Goal: Task Accomplishment & Management: Use online tool/utility

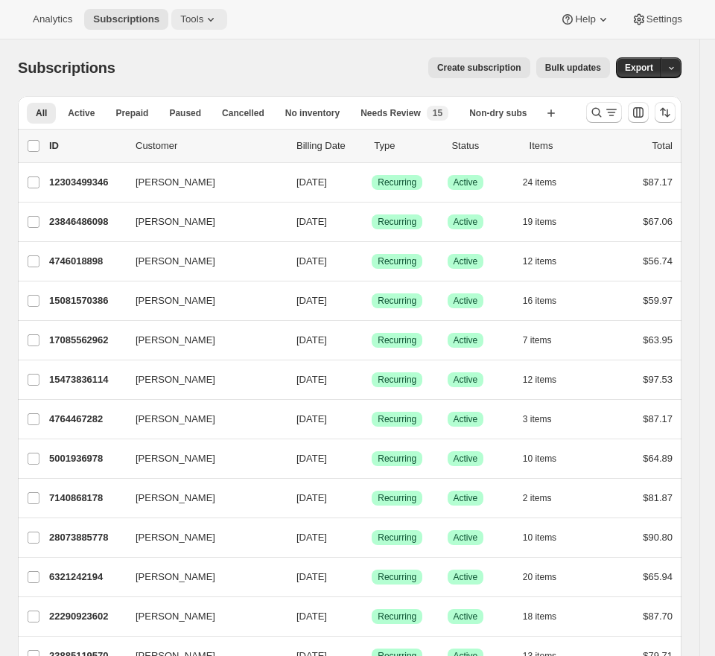
click at [218, 13] on icon at bounding box center [210, 19] width 15 height 15
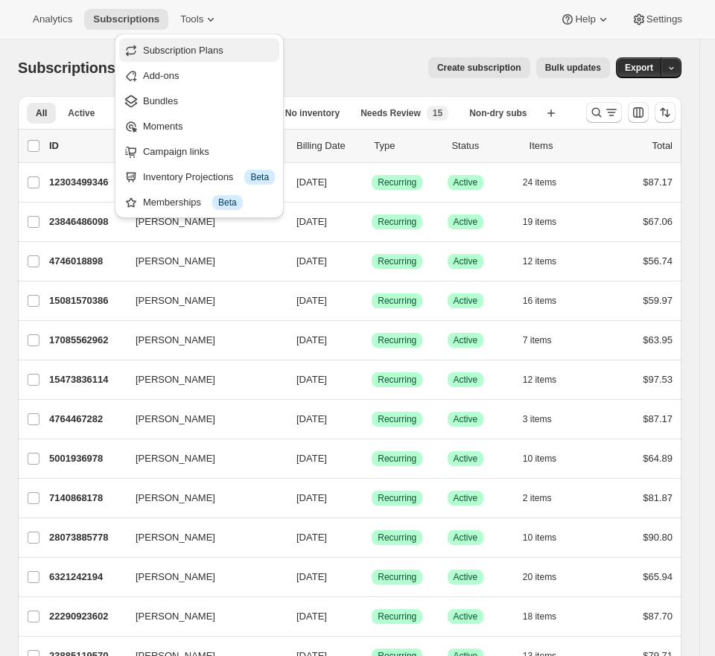
click at [222, 51] on span "Subscription Plans" at bounding box center [183, 50] width 80 height 11
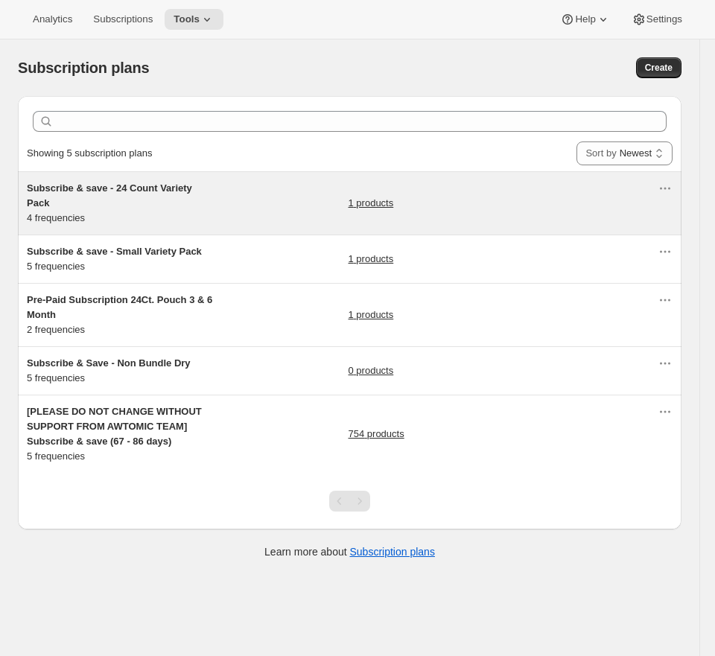
click at [279, 182] on div "Subscribe & save - 24 Count Variety Pack 4 frequencies 1 products" at bounding box center [342, 203] width 631 height 45
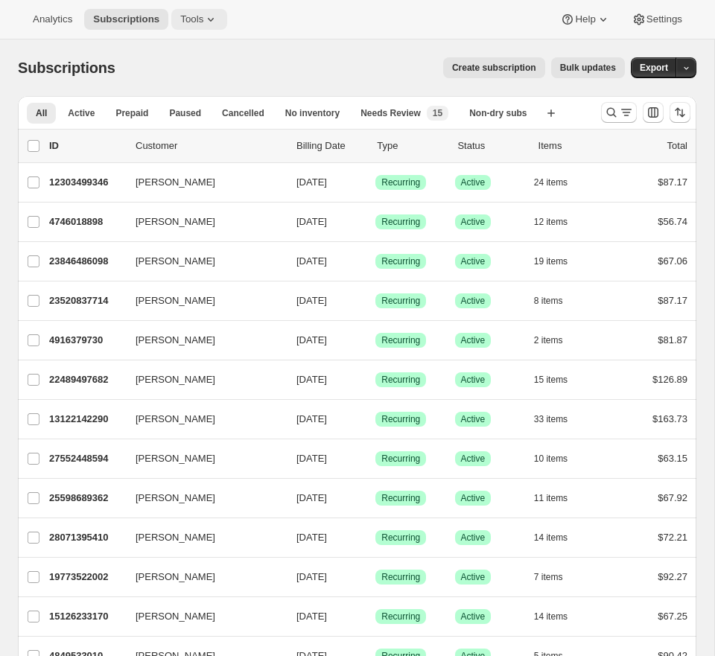
click at [203, 16] on span "Tools" at bounding box center [191, 19] width 23 height 12
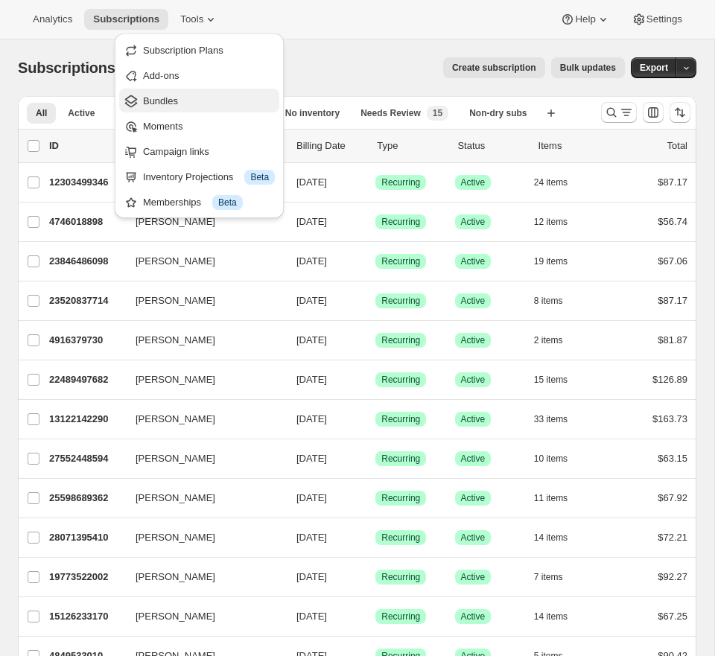
click at [180, 97] on span "Bundles" at bounding box center [209, 101] width 132 height 15
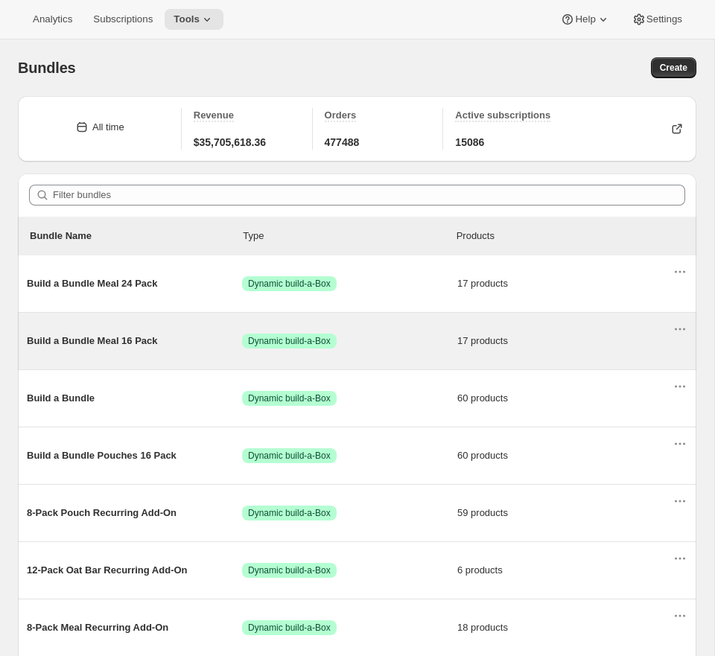
click at [378, 331] on div "Build a Bundle Meal 16 Pack Success Dynamic build-a-Box 17 products" at bounding box center [350, 341] width 646 height 39
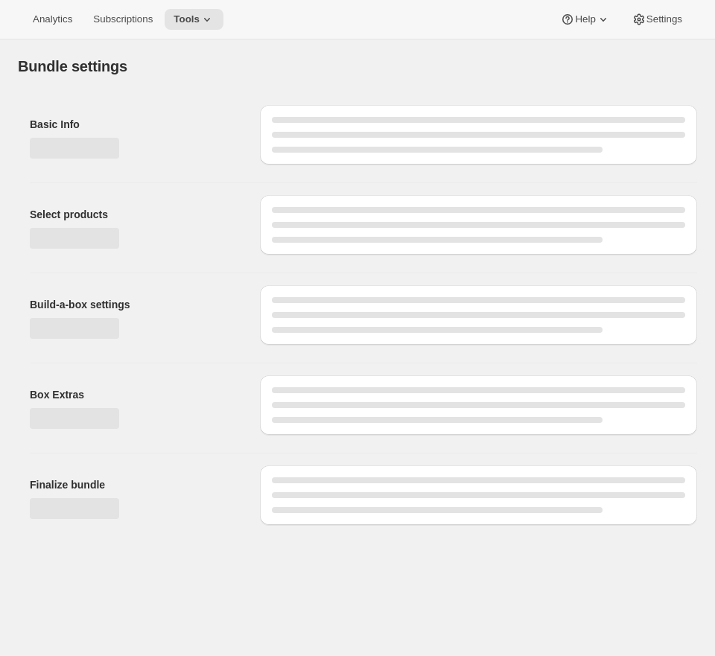
type input "Build a Bundle Meal 16 Pack"
checkbox input "true"
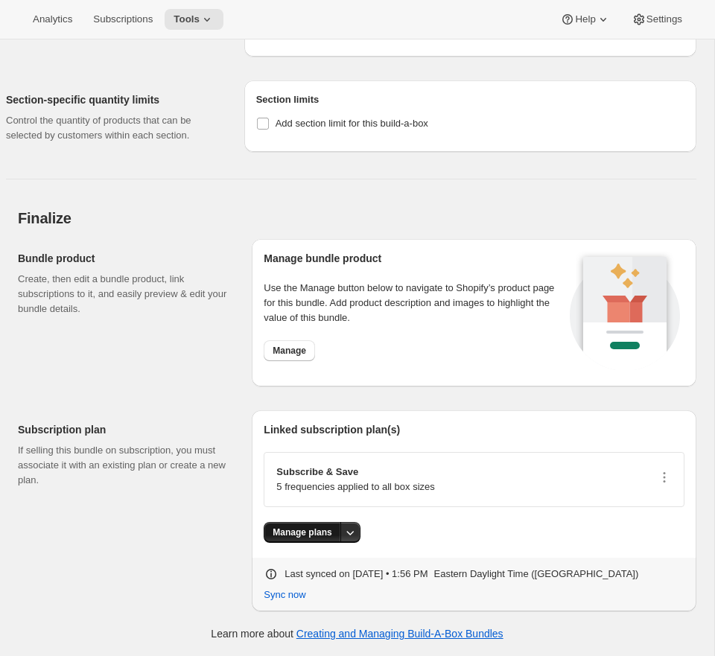
scroll to position [2860, 0]
drag, startPoint x: 310, startPoint y: 529, endPoint x: 244, endPoint y: 452, distance: 101.4
click at [244, 452] on div "Subscription plan If selling this bundle on subscription, you must associate it…" at bounding box center [357, 504] width 679 height 213
click at [658, 480] on icon "button" at bounding box center [664, 477] width 15 height 15
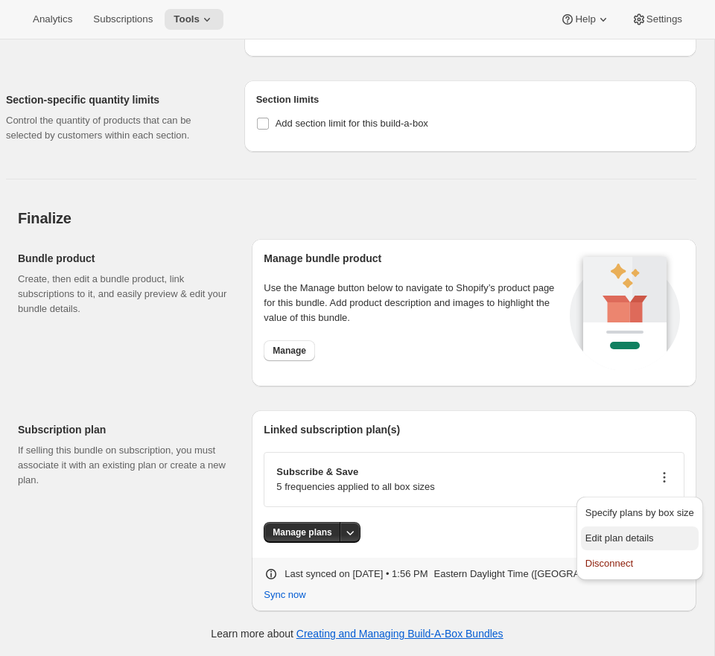
click at [641, 533] on span "Edit plan details" at bounding box center [619, 538] width 69 height 11
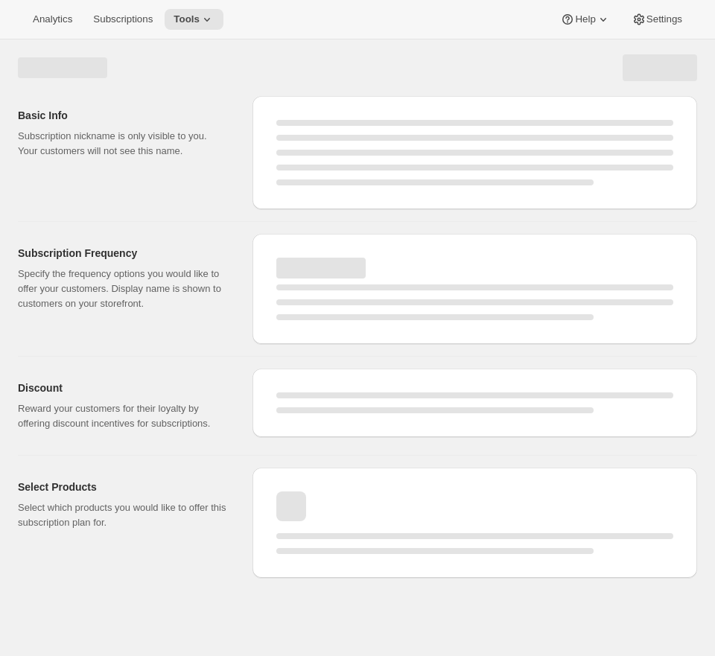
select select "WEEK"
select select "MONTH"
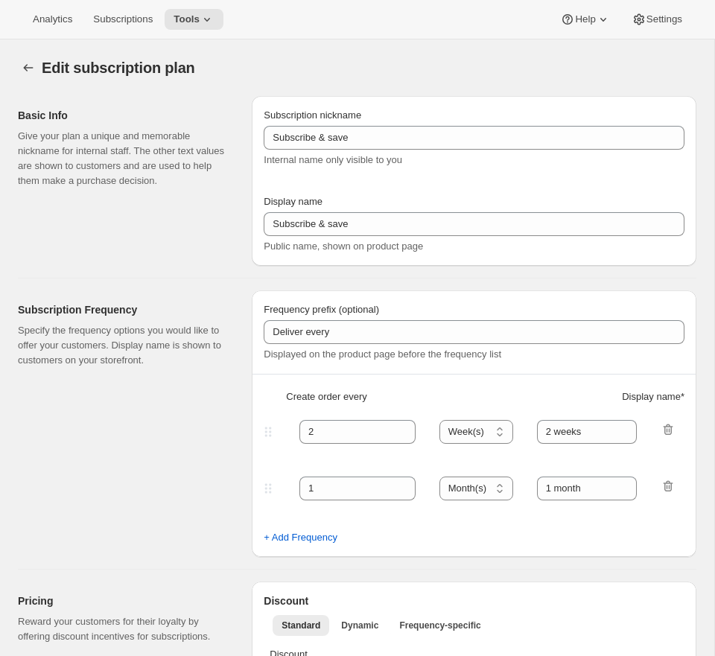
type input "[PLEASE DO NOT CHANGE WITHOUT SUPPORT FROM AWTOMIC TEAM] Subscribe & save (67 -…"
type input "Subscribe & Save"
type input "4"
type input "4 weeks"
select select "WEEK"
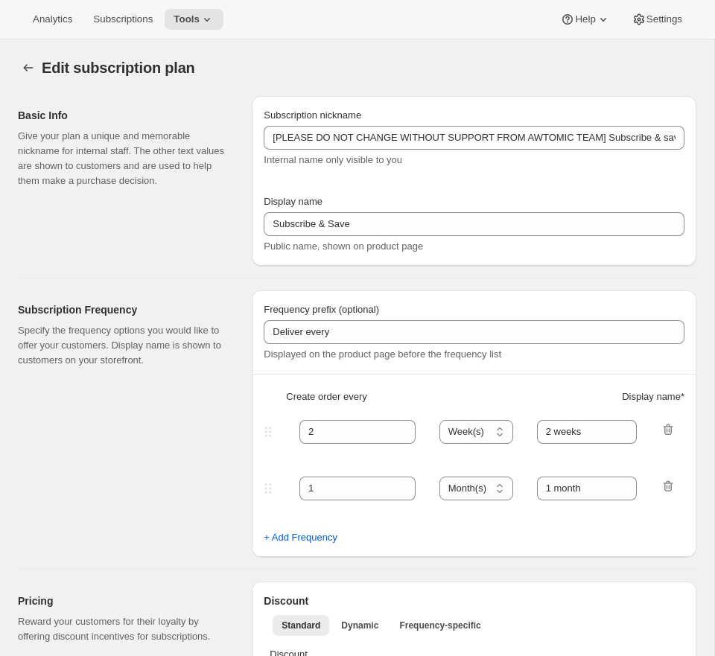
type input "1 week"
select select "WEEK"
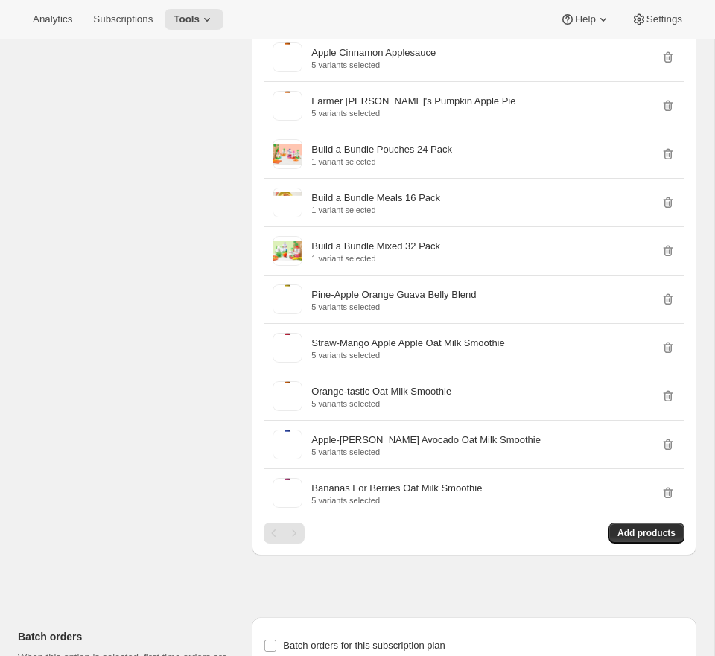
scroll to position [8109, 0]
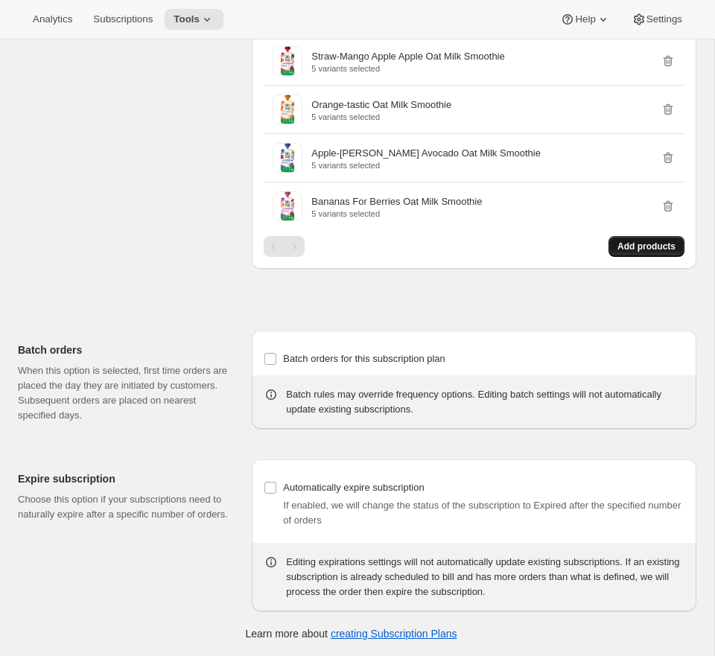
click at [630, 249] on span "Add products" at bounding box center [646, 247] width 58 height 12
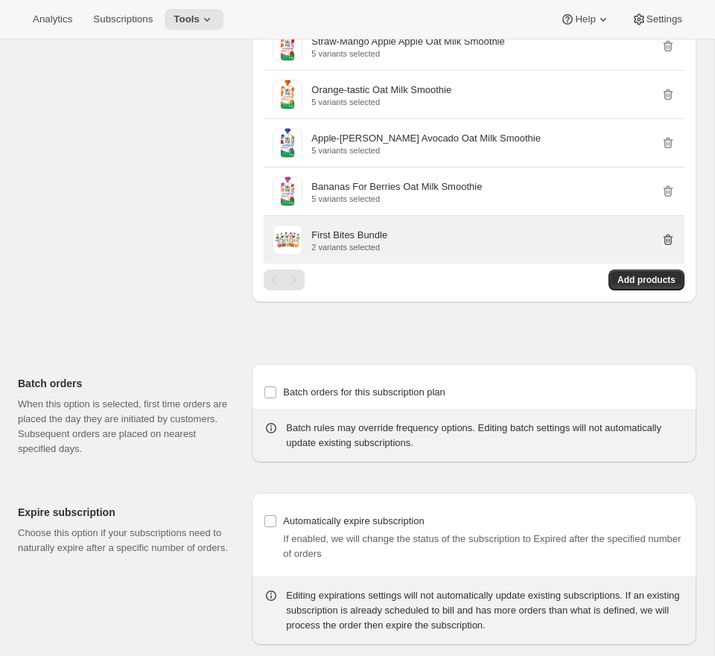
click at [669, 247] on icon "button" at bounding box center [668, 239] width 15 height 15
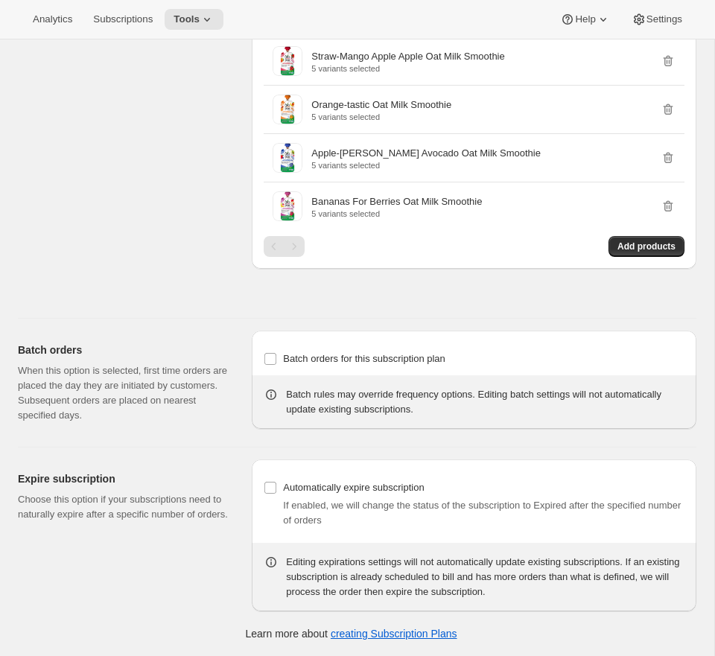
click at [604, 238] on div "Add products" at bounding box center [474, 246] width 421 height 21
click at [621, 244] on span "Add products" at bounding box center [646, 247] width 58 height 12
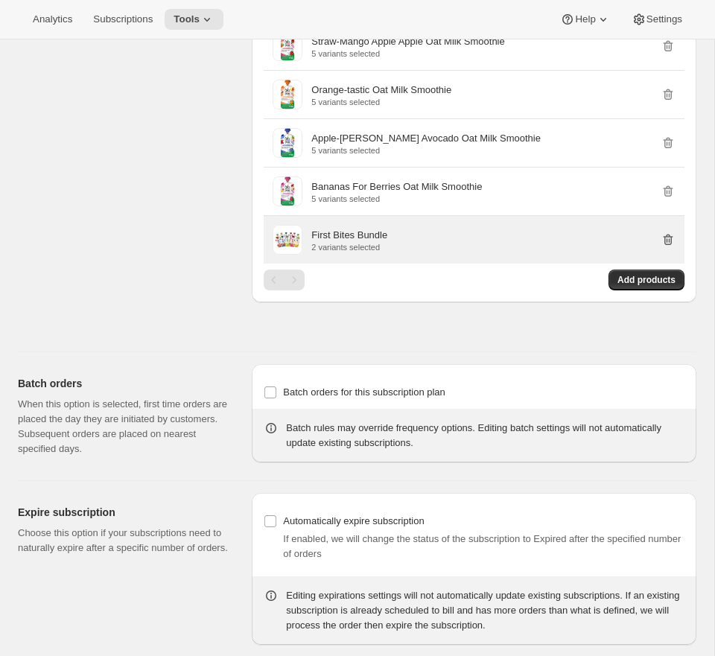
click at [670, 247] on icon "button" at bounding box center [668, 239] width 15 height 15
